Goal: Information Seeking & Learning: Check status

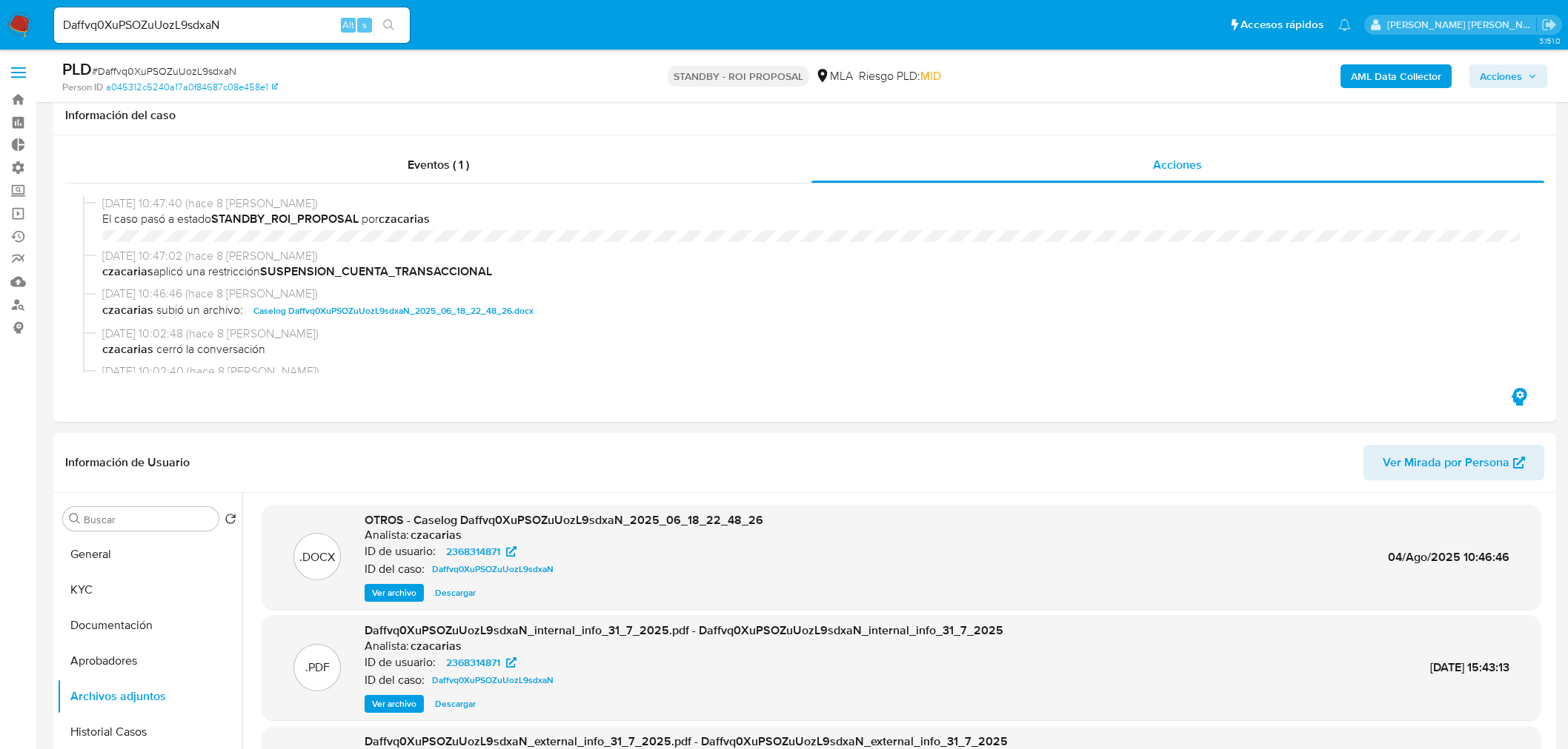
select select "10"
click at [270, 11] on div "Daffvq0XuPSOZuUozL9sdxaN Alt s" at bounding box center [232, 24] width 356 height 35
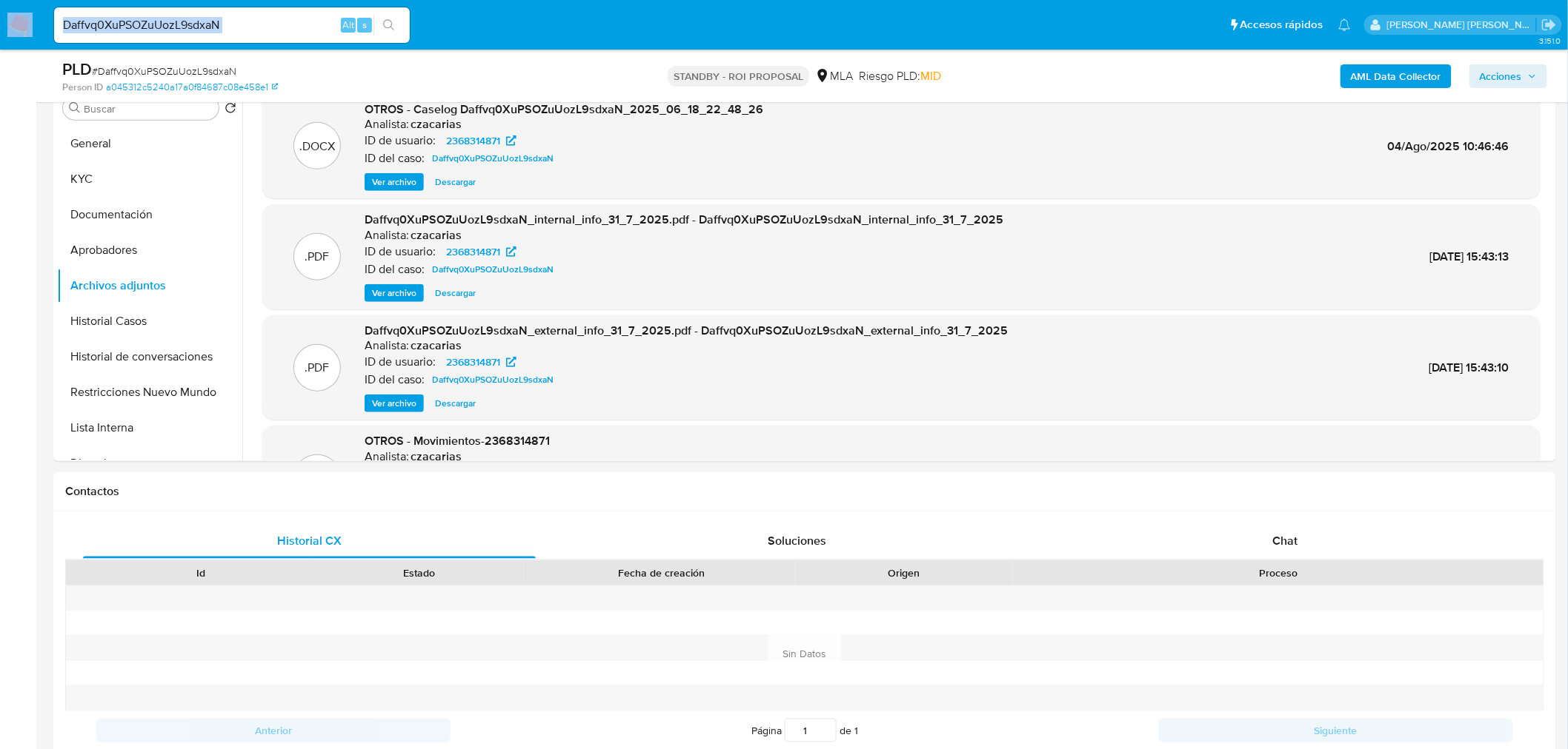
scroll to position [82, 0]
click at [390, 18] on button "search-icon" at bounding box center [388, 25] width 31 height 20
click at [139, 20] on input "Daffvq0XuPSOZuUozL9sdxaN" at bounding box center [232, 25] width 356 height 19
drag, startPoint x: 26, startPoint y: 17, endPoint x: 83, endPoint y: 23, distance: 57.3
click at [24, 18] on img at bounding box center [20, 25] width 25 height 25
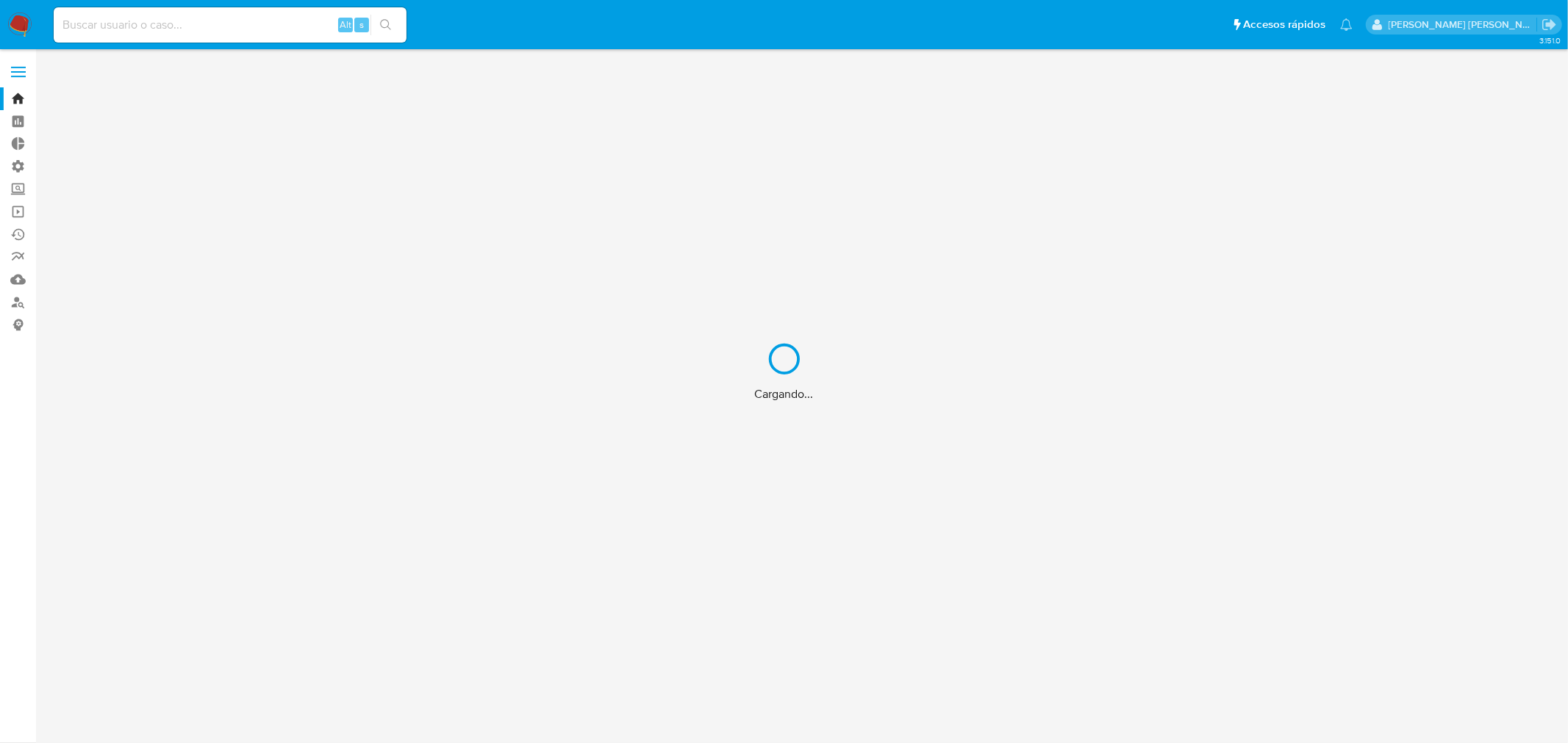
click at [225, 27] on div "Cargando..." at bounding box center [784, 372] width 1568 height 743
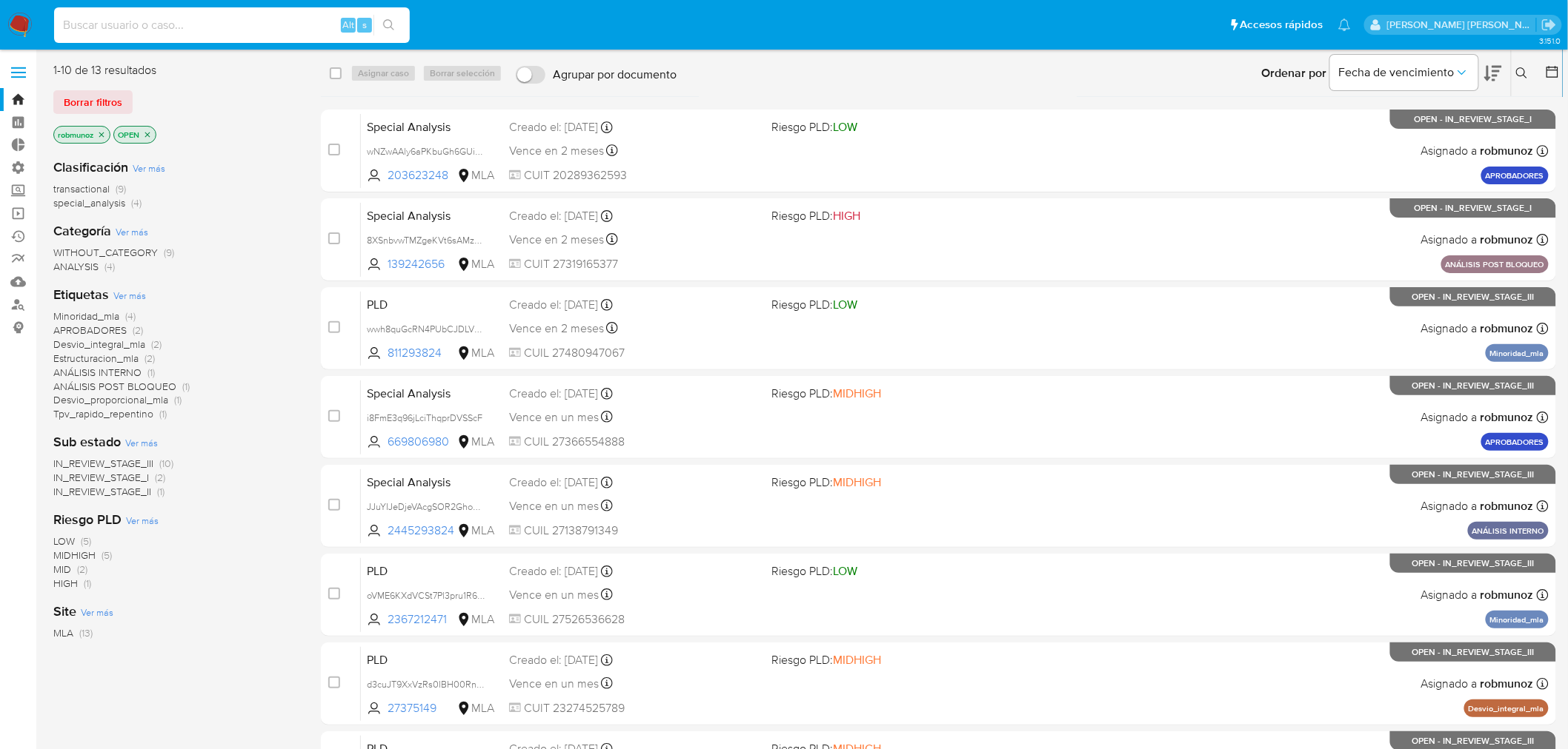
click at [225, 17] on input at bounding box center [232, 25] width 356 height 19
paste input "212641346"
type input "212641346"
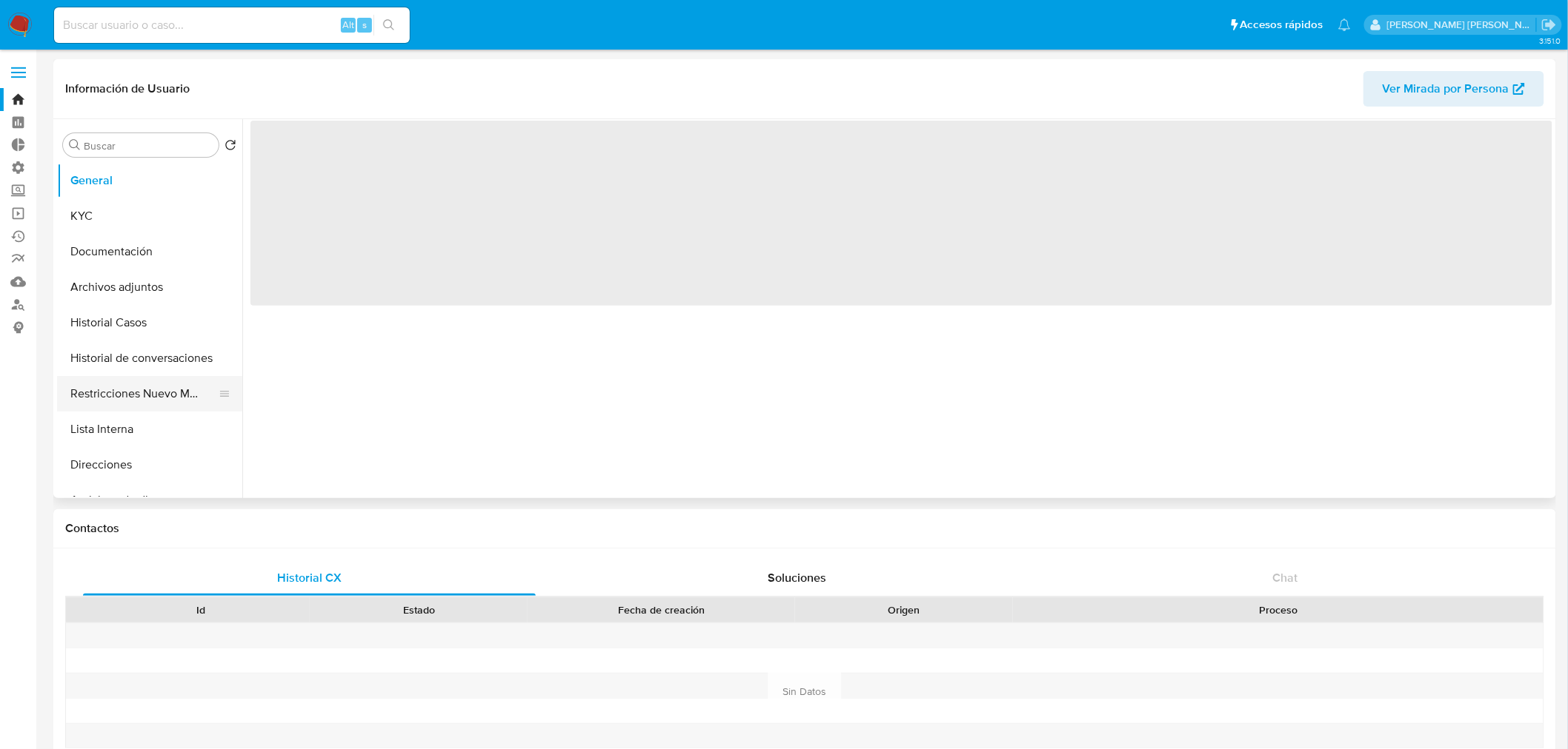
click at [105, 385] on button "Restricciones Nuevo Mundo" at bounding box center [143, 393] width 173 height 35
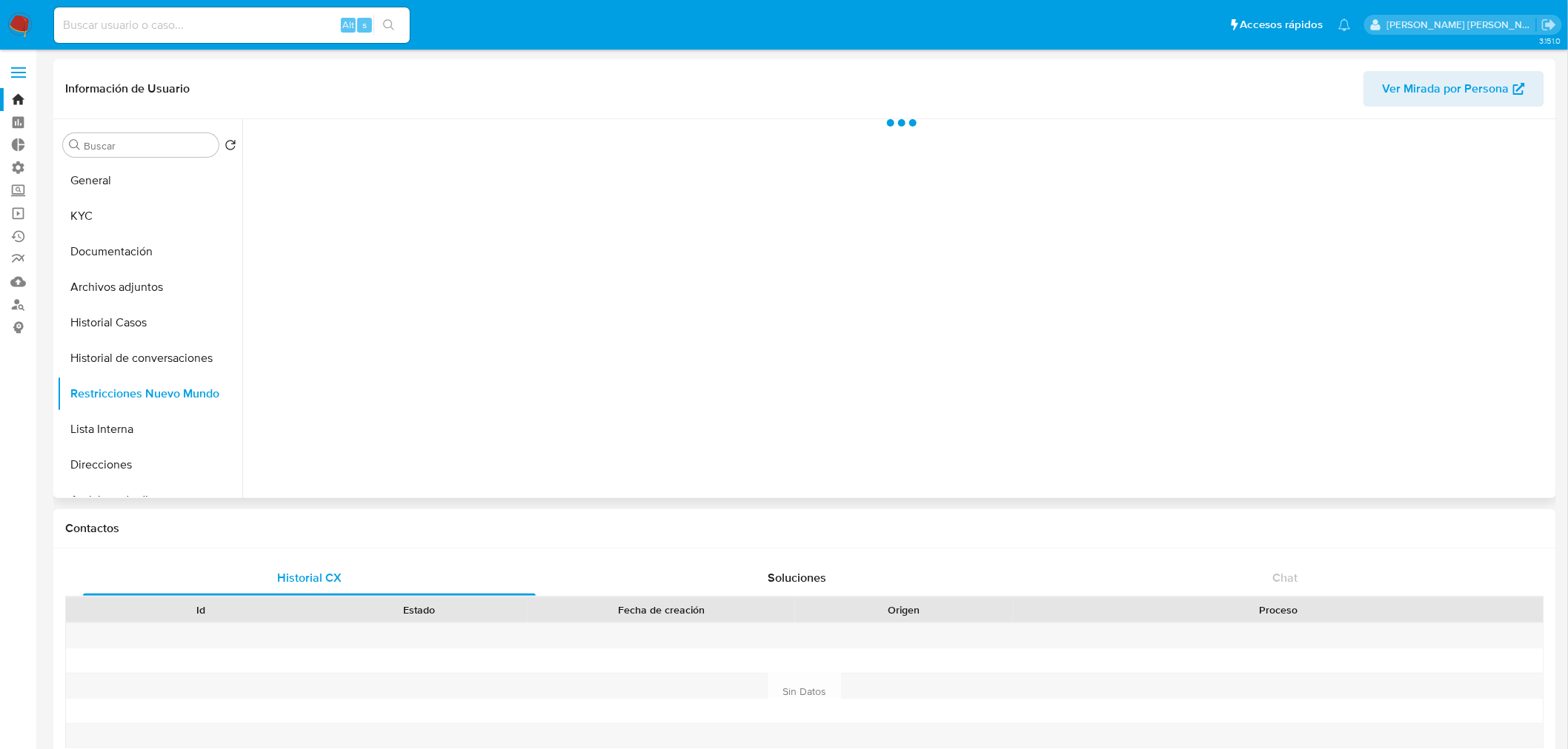
select select "10"
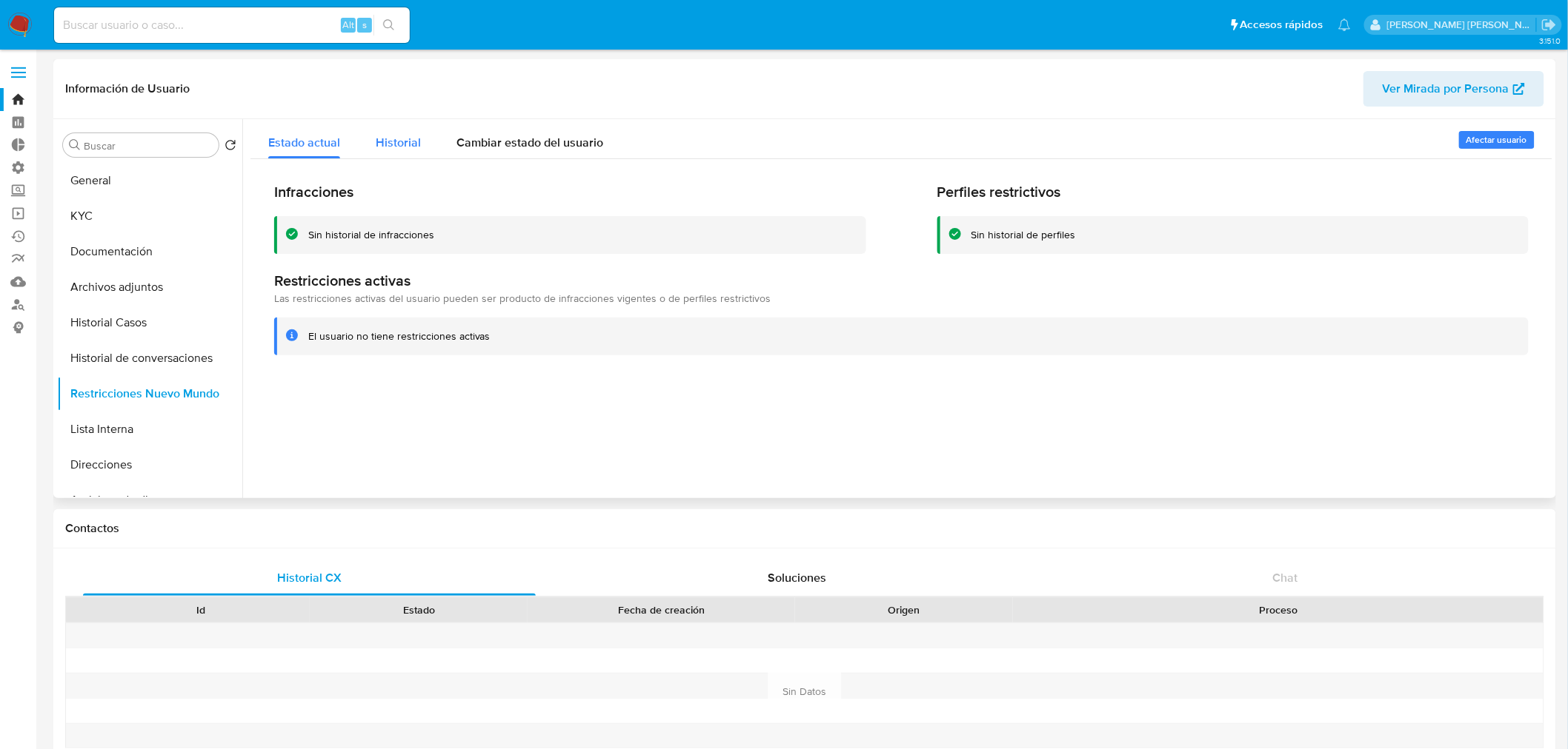
click at [391, 156] on div "Historial" at bounding box center [398, 139] width 45 height 39
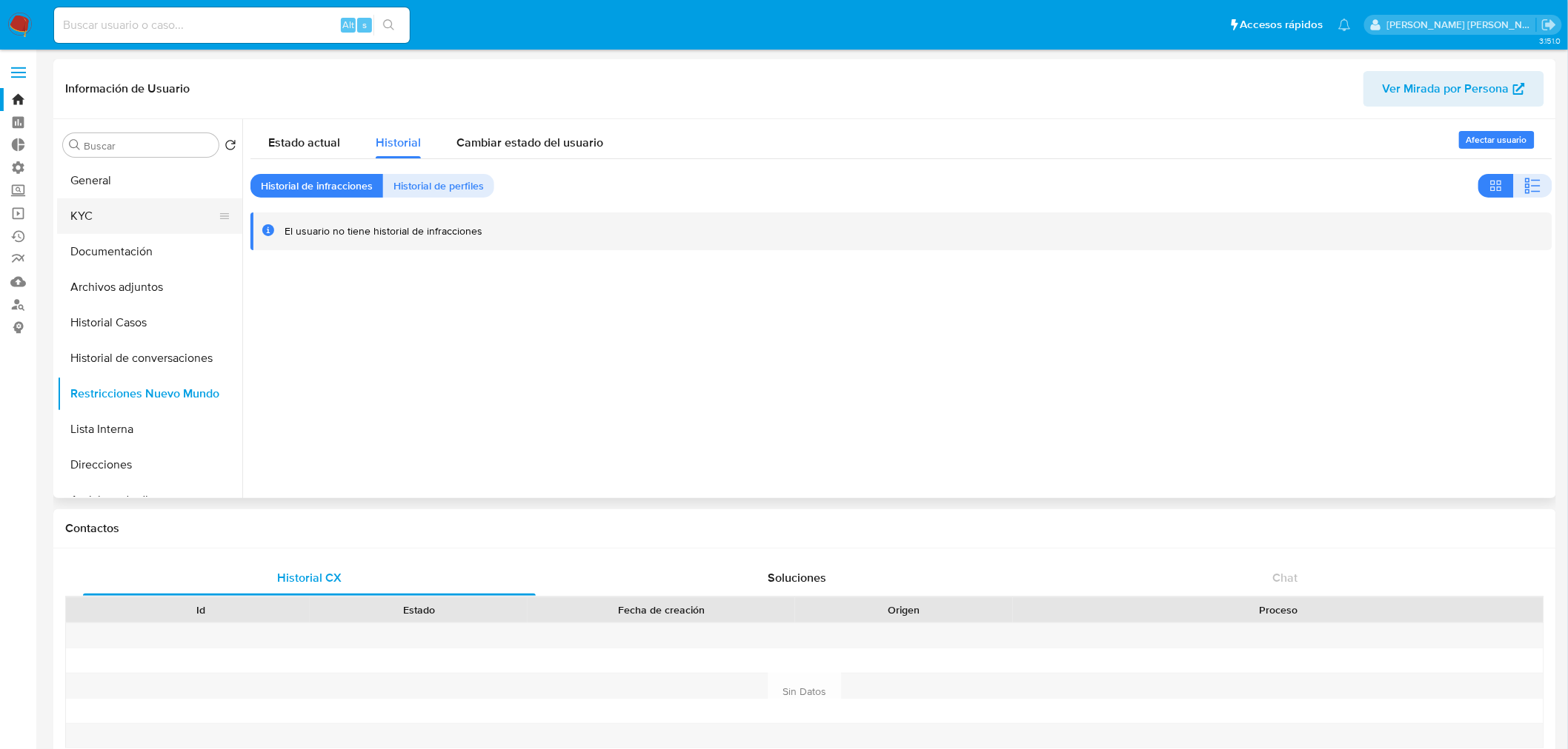
click at [136, 208] on button "KYC" at bounding box center [143, 216] width 173 height 35
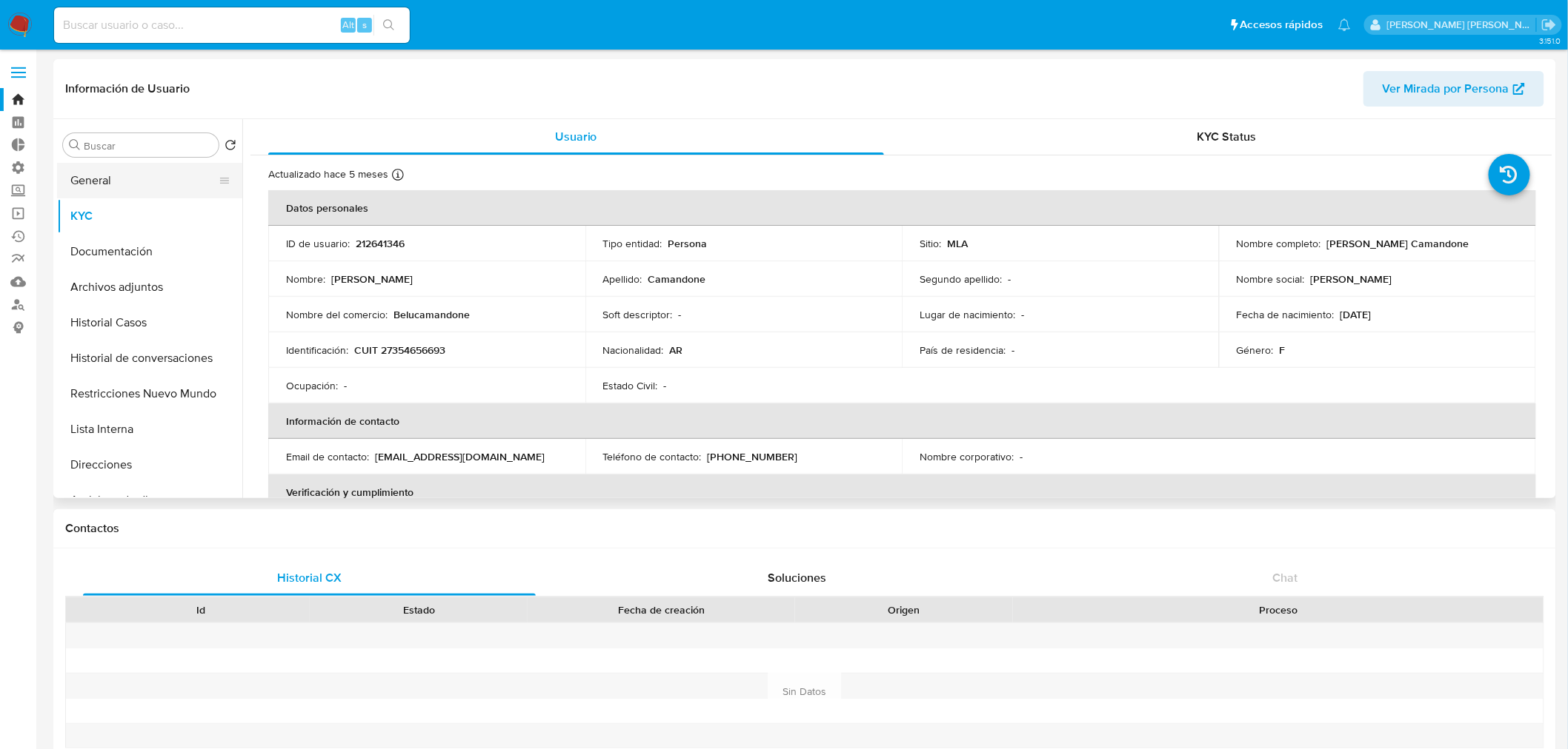
click at [153, 183] on button "General" at bounding box center [143, 180] width 173 height 35
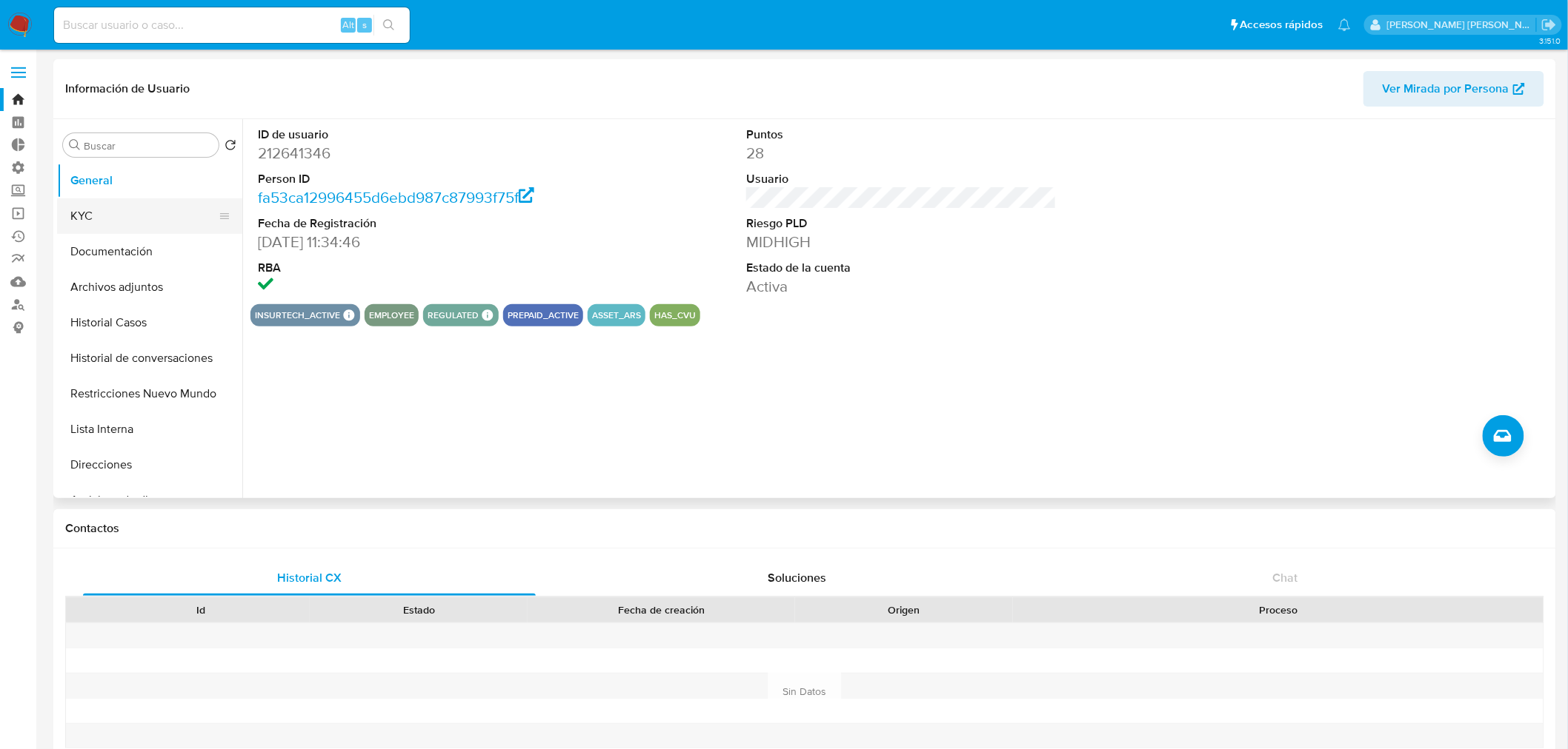
click at [127, 208] on button "KYC" at bounding box center [143, 216] width 173 height 35
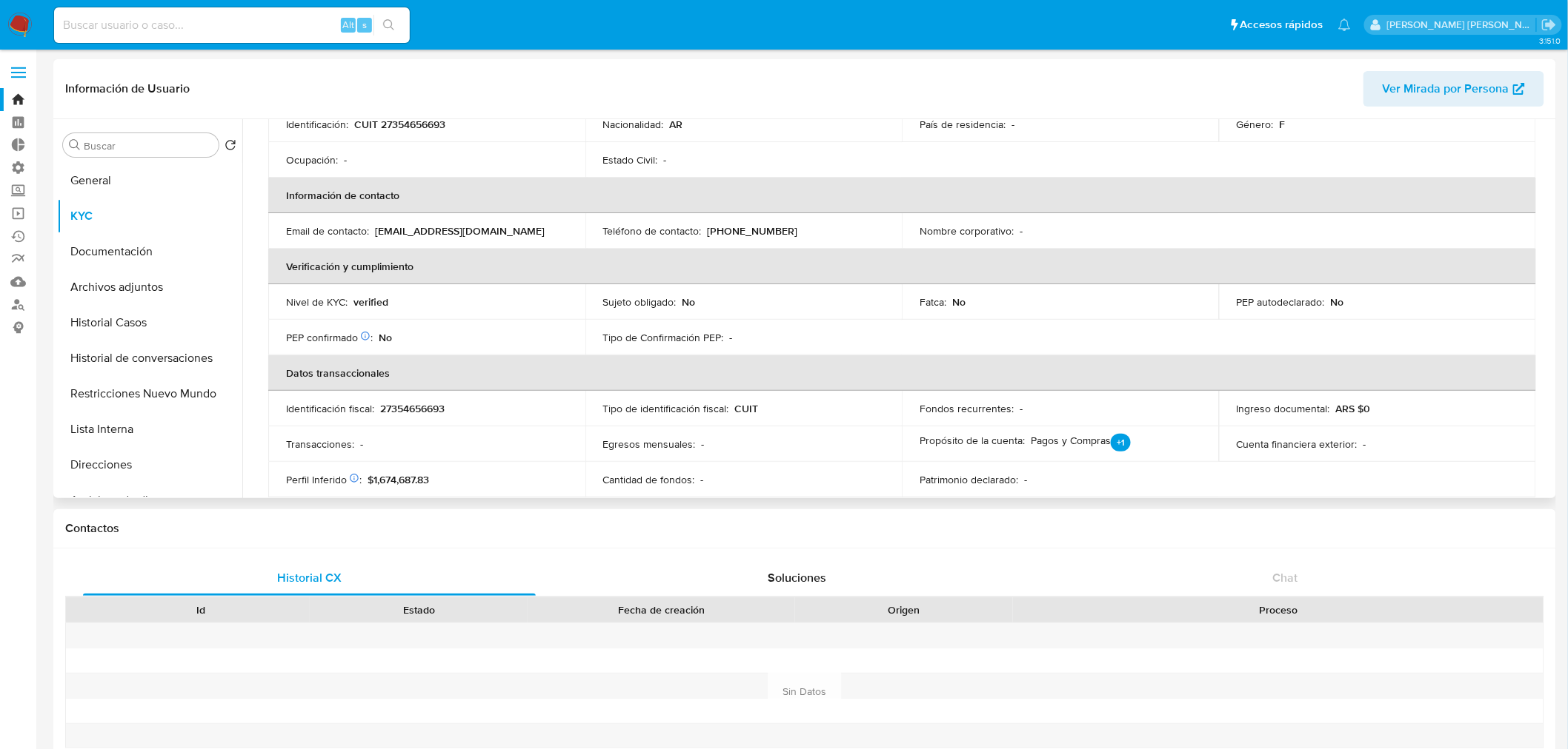
scroll to position [246, 0]
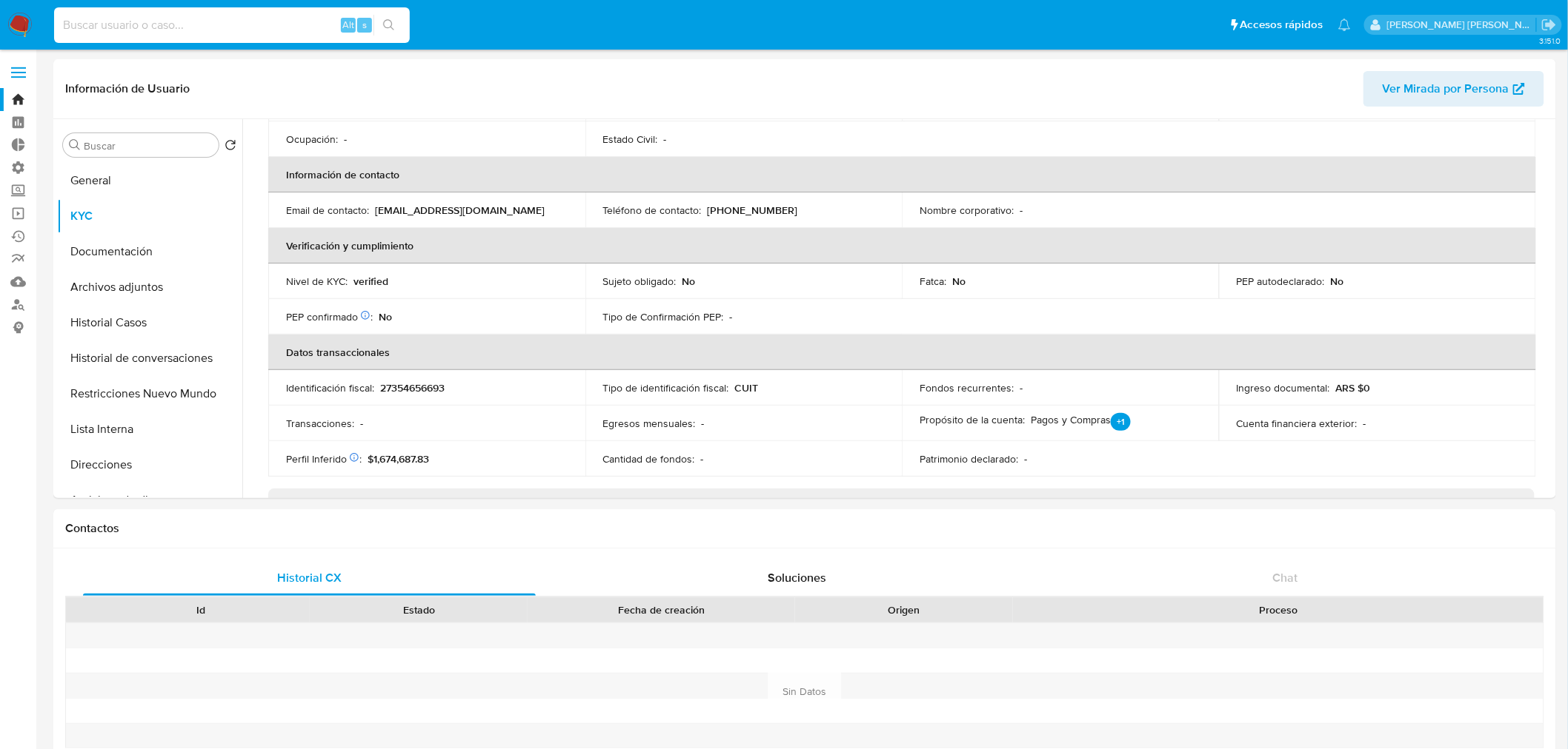
click at [134, 22] on input at bounding box center [232, 25] width 356 height 19
paste input "LAMODERNA1946"
type input "LAMODERNA1946"
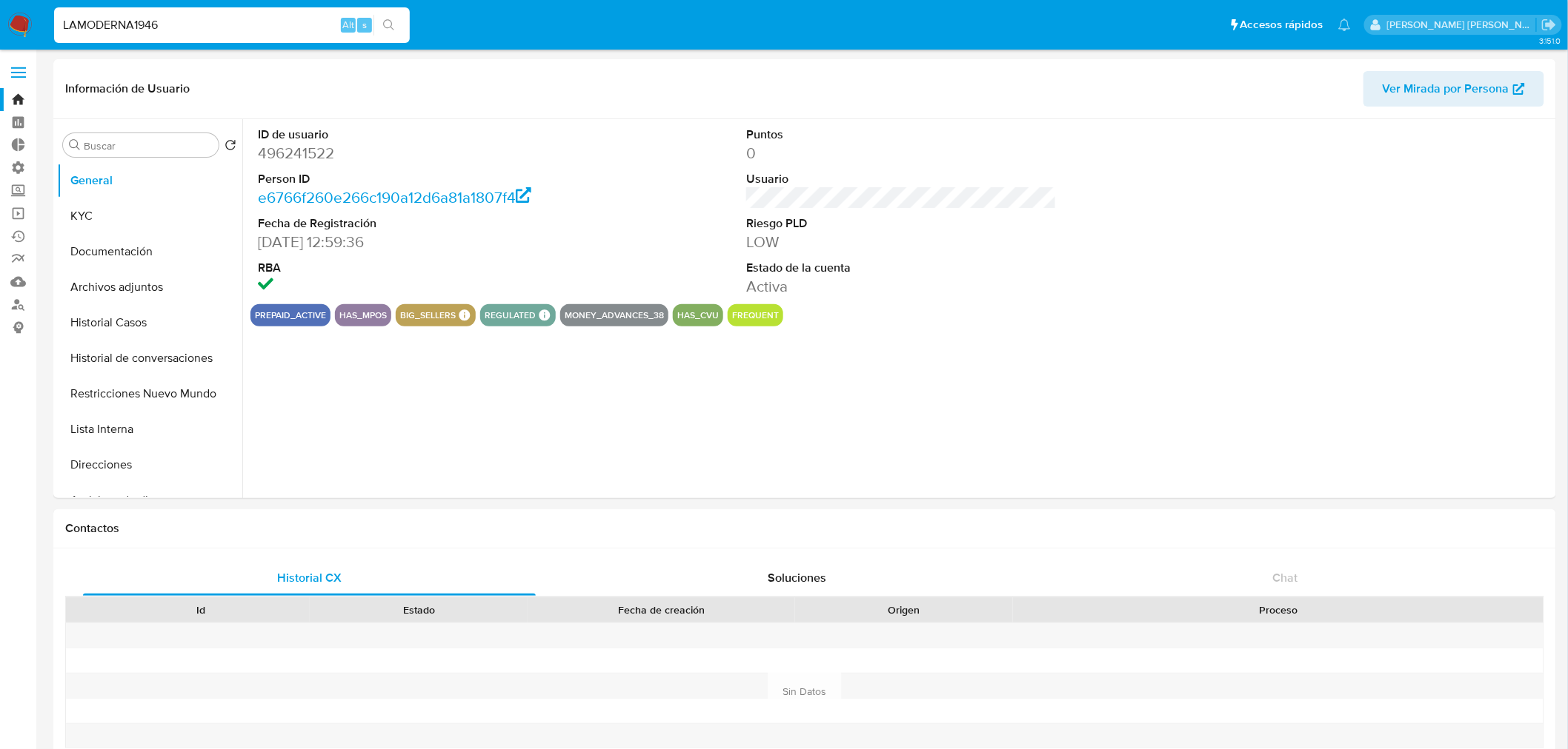
select select "10"
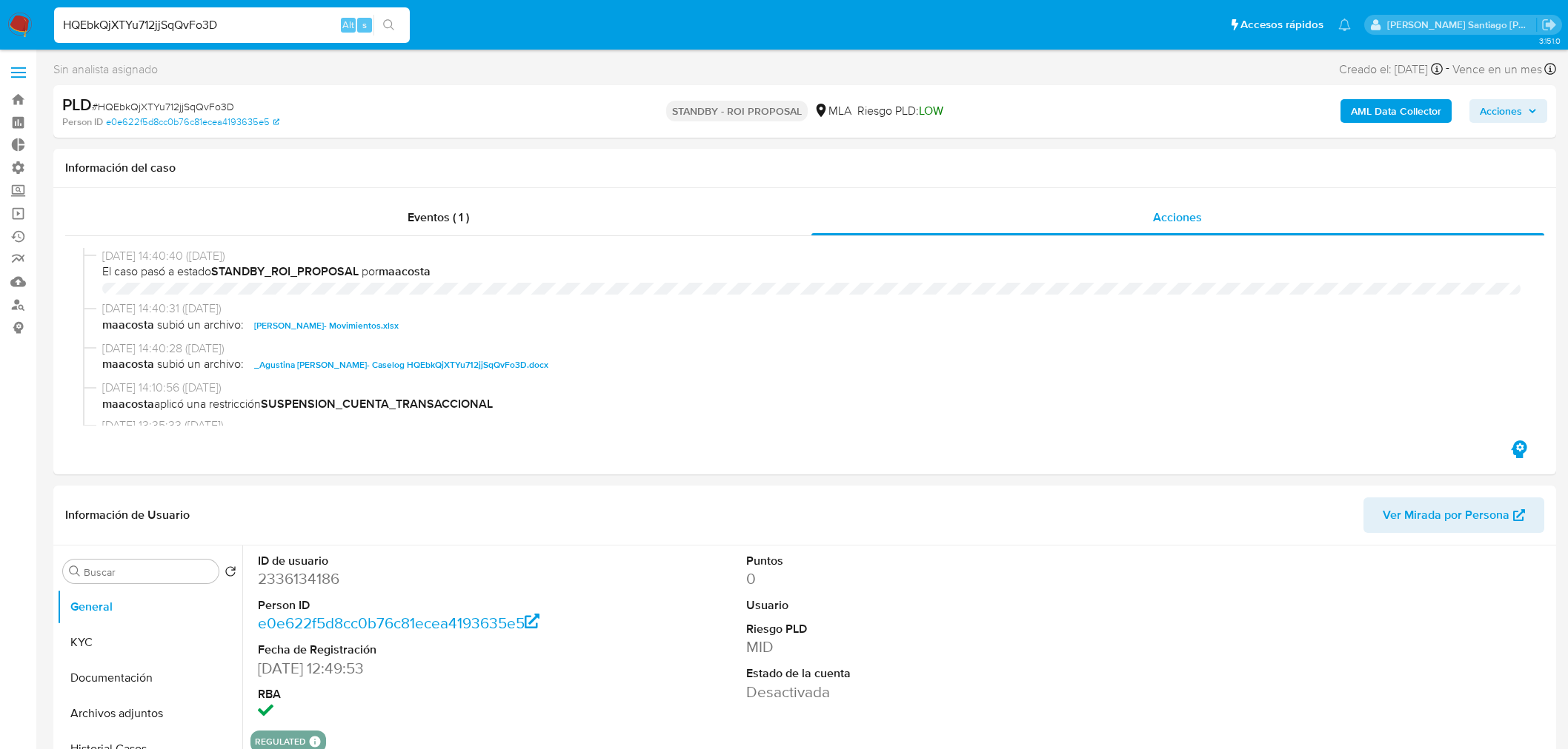
select select "10"
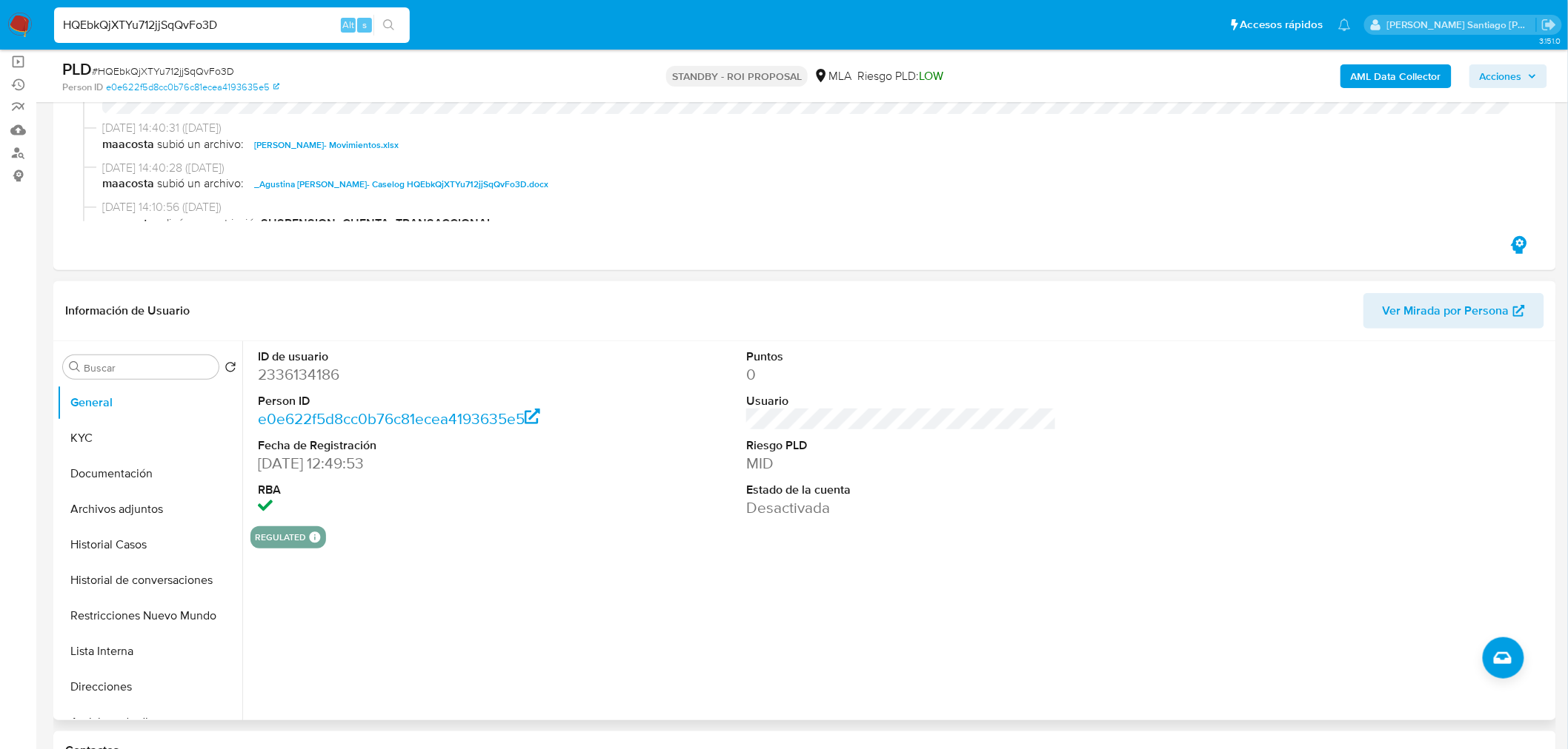
scroll to position [164, 0]
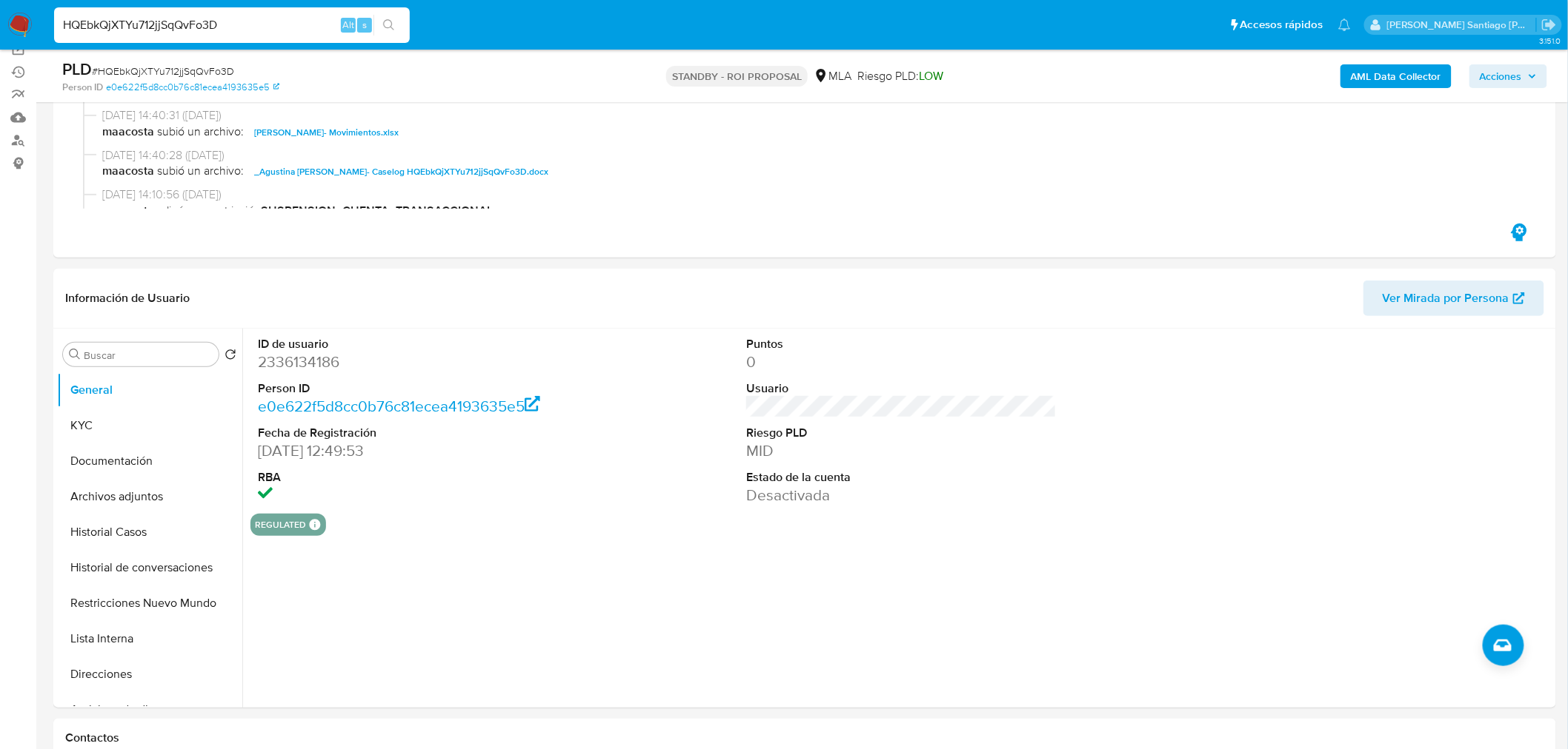
click at [218, 24] on input "HQEbkQjXTYu712jjSqQvFo3D" at bounding box center [232, 25] width 356 height 19
click at [219, 24] on input "HQEbkQjXTYu712jjSqQvFo3D" at bounding box center [232, 25] width 356 height 19
paste input "231868655"
type input "231868655"
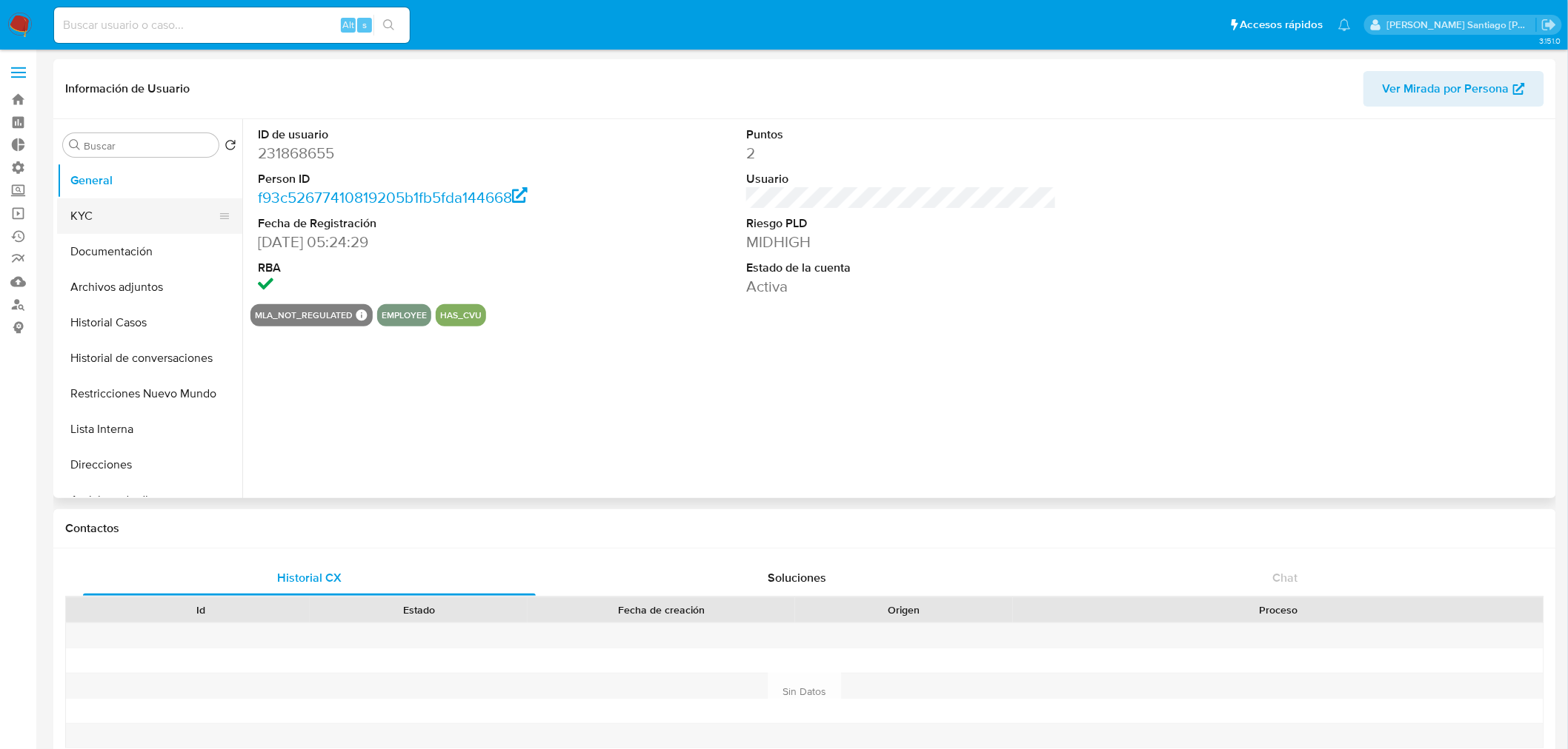
select select "10"
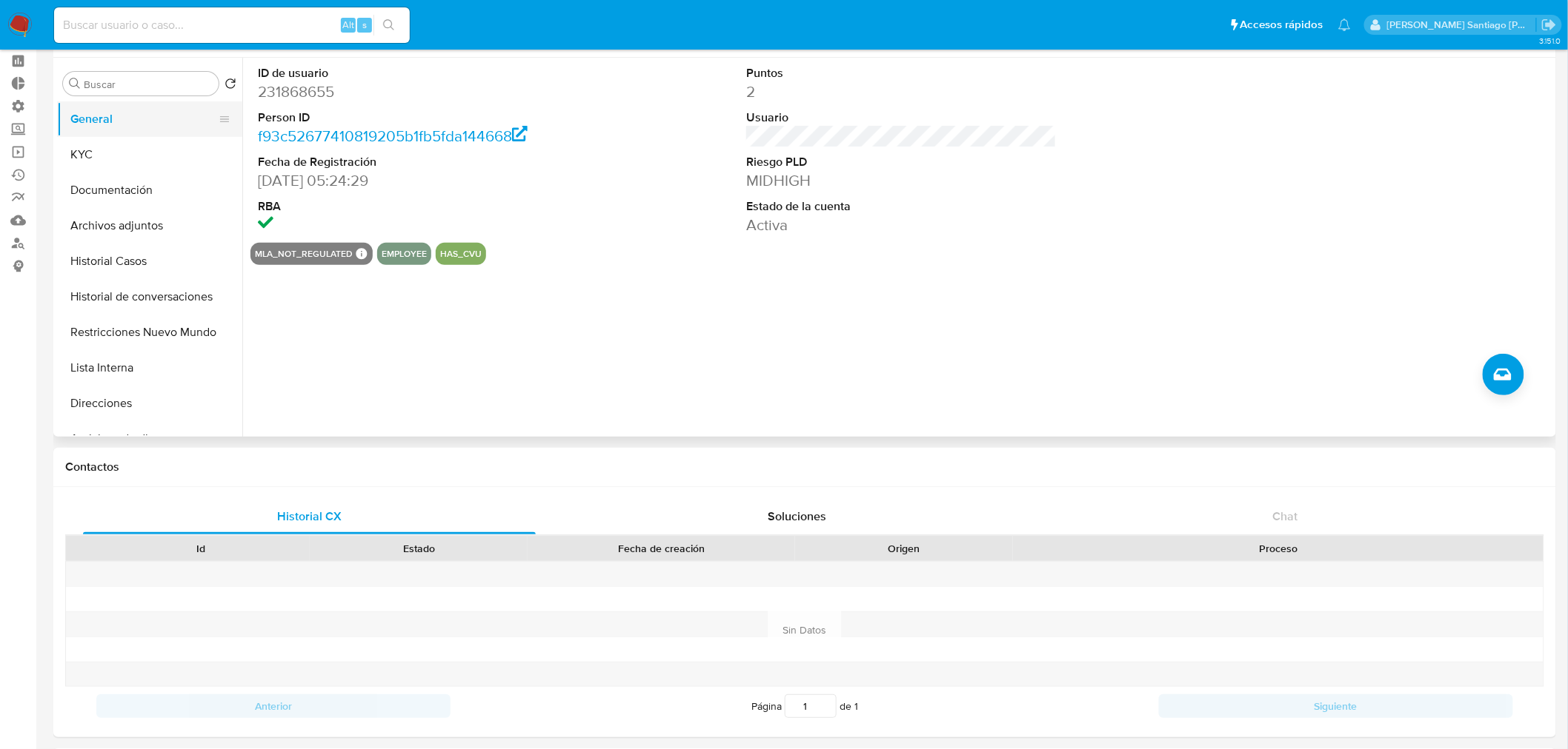
scroll to position [31, 0]
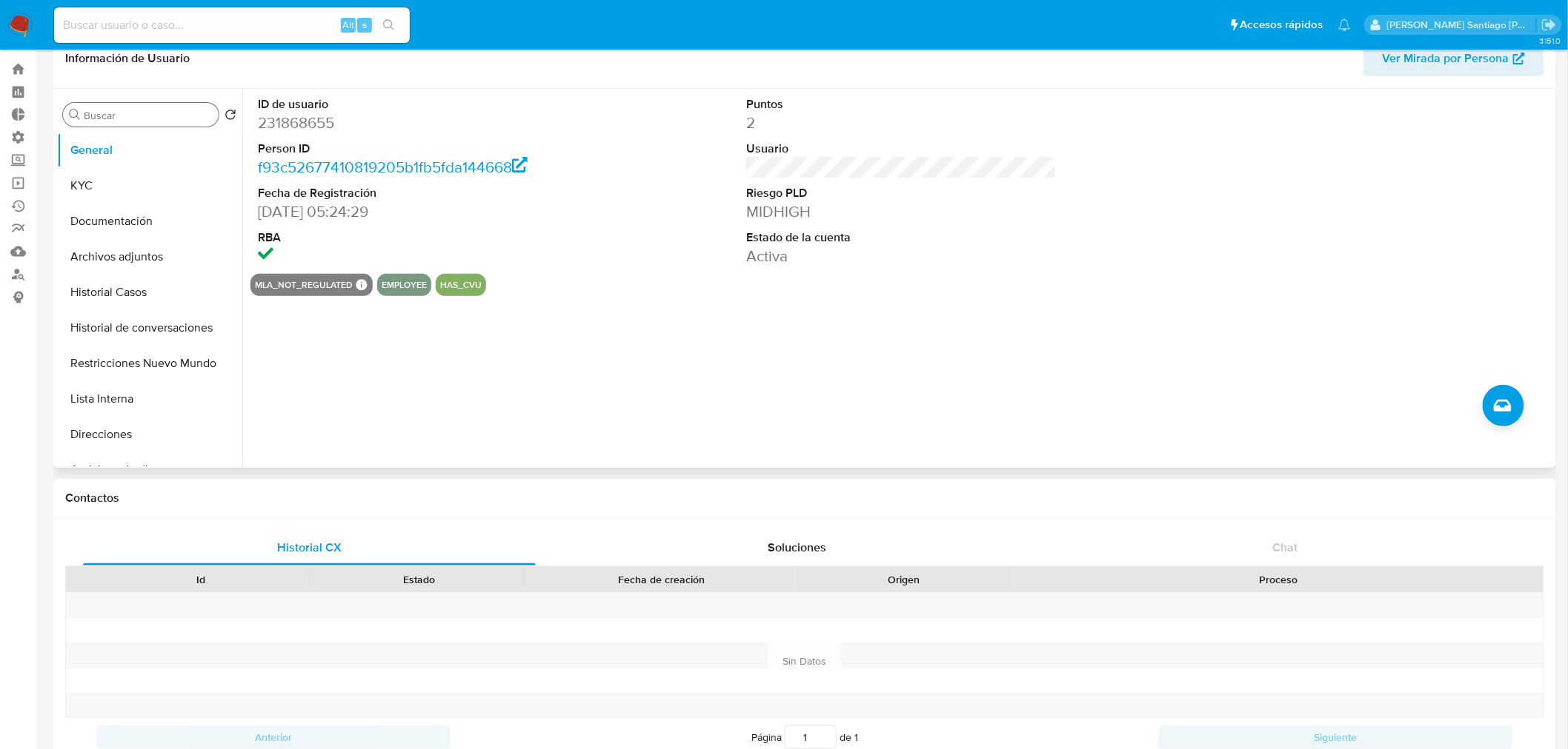
click at [112, 152] on div "Buscar Volver al orden por defecto General KYC Documentación Archivos adjuntos …" at bounding box center [149, 279] width 185 height 377
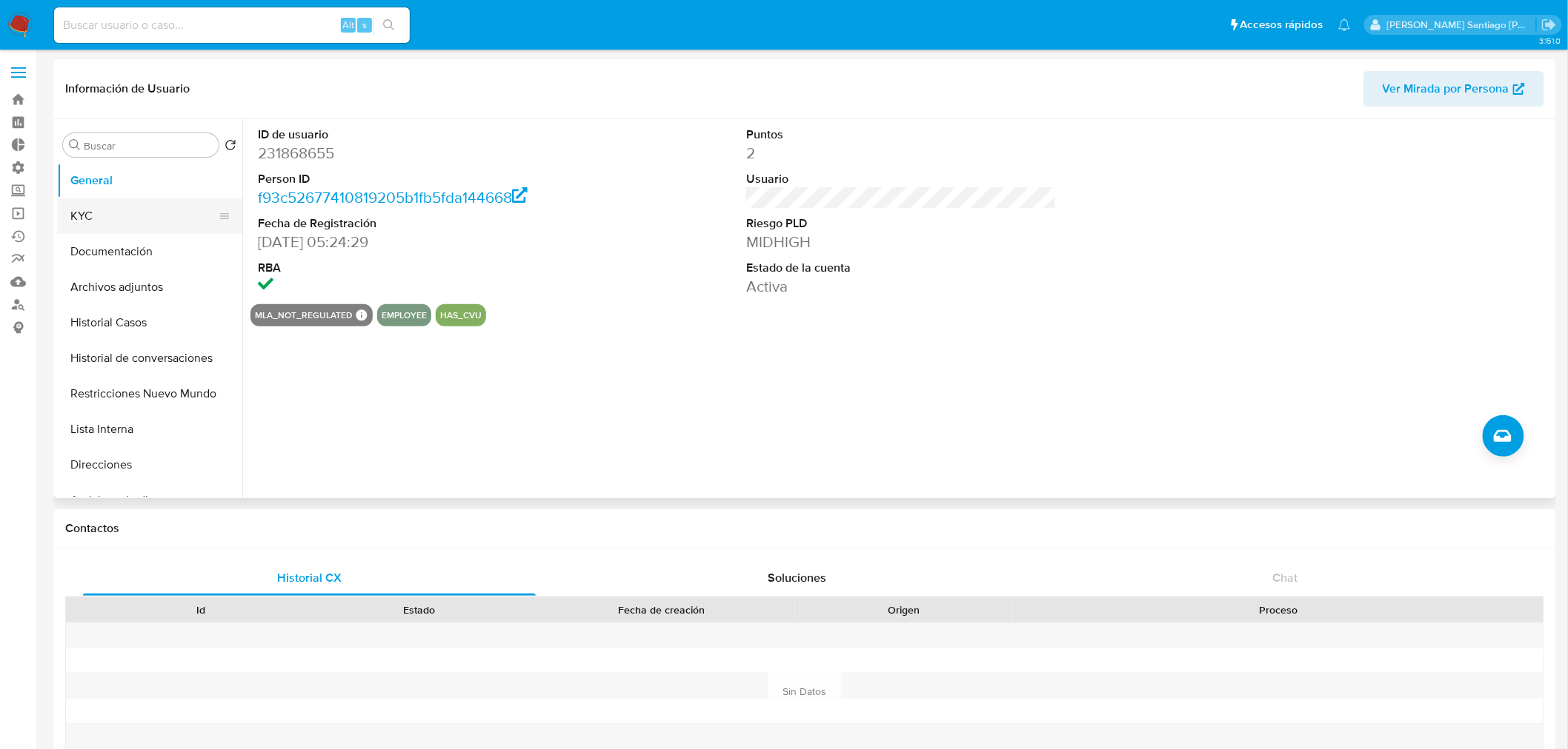
drag, startPoint x: 143, startPoint y: 206, endPoint x: 234, endPoint y: 220, distance: 92.1
click at [143, 208] on button "KYC" at bounding box center [143, 216] width 173 height 35
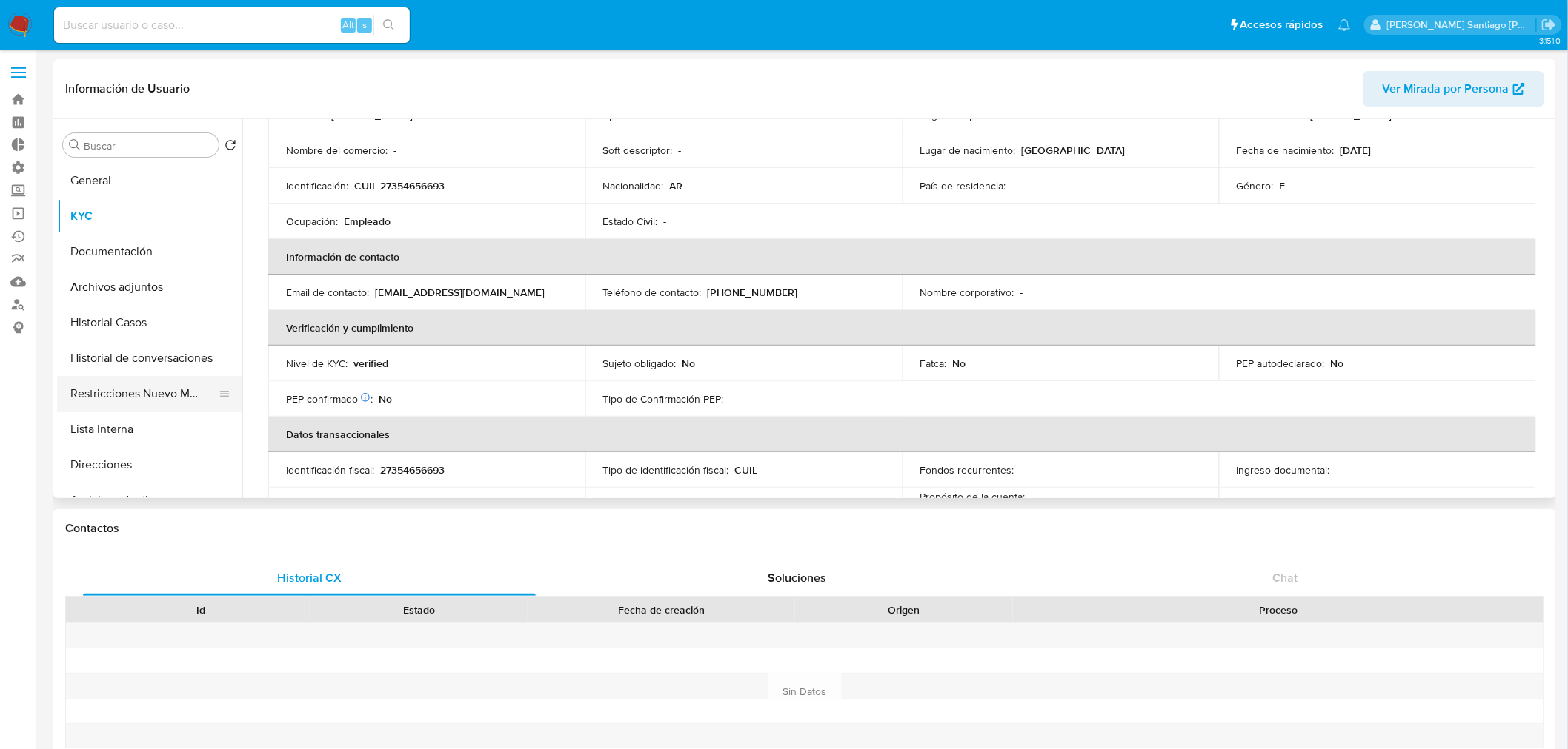
click at [132, 403] on button "Restricciones Nuevo Mundo" at bounding box center [143, 393] width 173 height 35
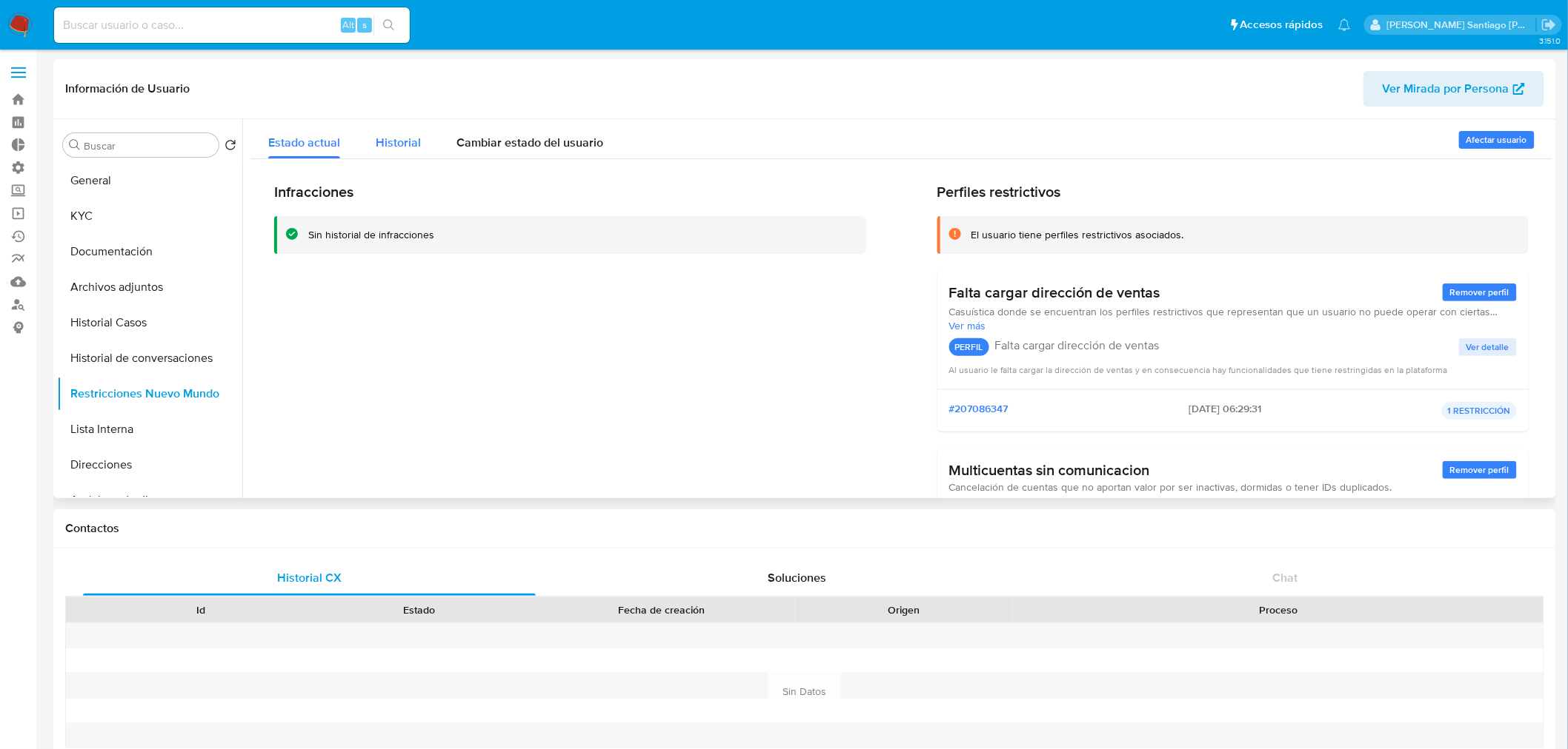
drag, startPoint x: 385, startPoint y: 122, endPoint x: 396, endPoint y: 143, distance: 23.7
click at [385, 124] on div "Historial" at bounding box center [398, 139] width 45 height 39
